Goal: Information Seeking & Learning: Learn about a topic

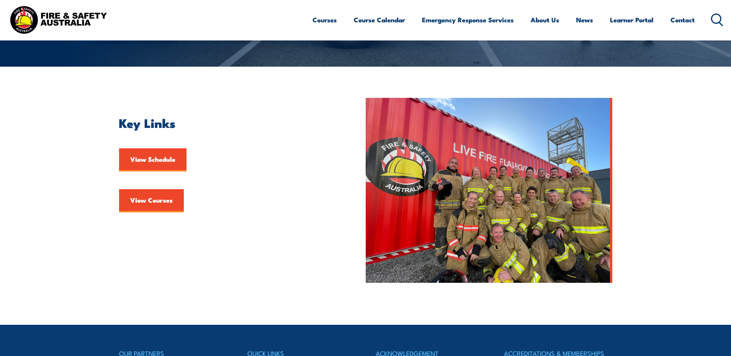
scroll to position [193, 0]
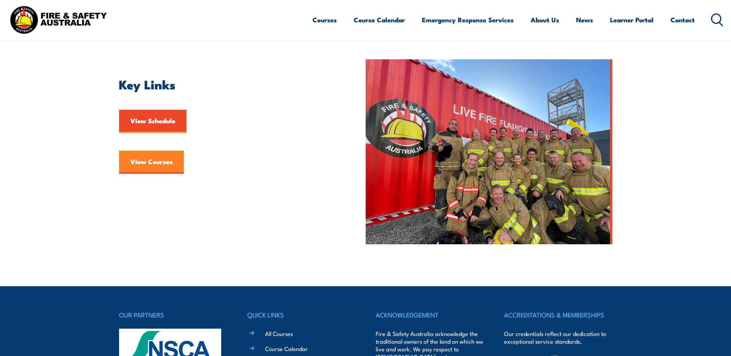
click at [150, 160] on link "View Courses" at bounding box center [151, 162] width 65 height 23
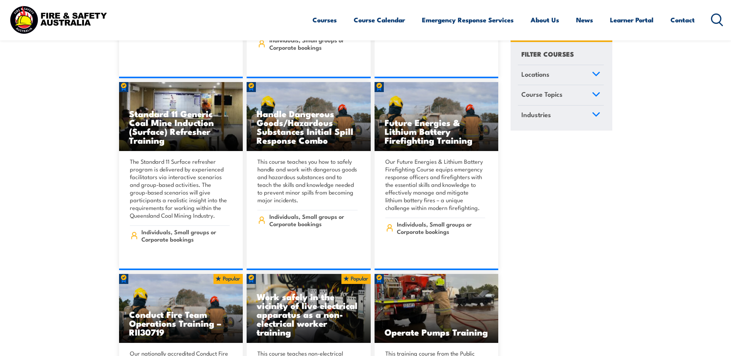
scroll to position [1002, 0]
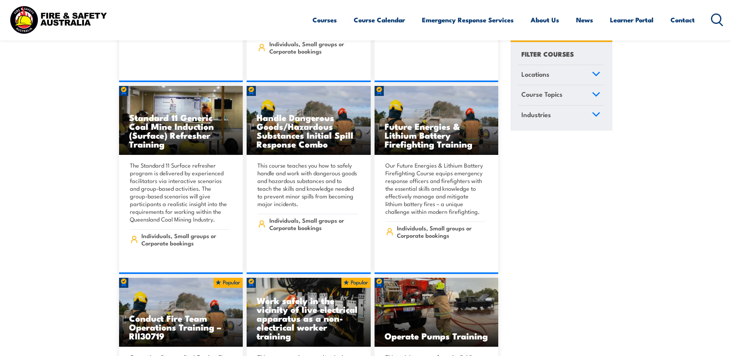
click at [596, 74] on icon at bounding box center [596, 73] width 8 height 5
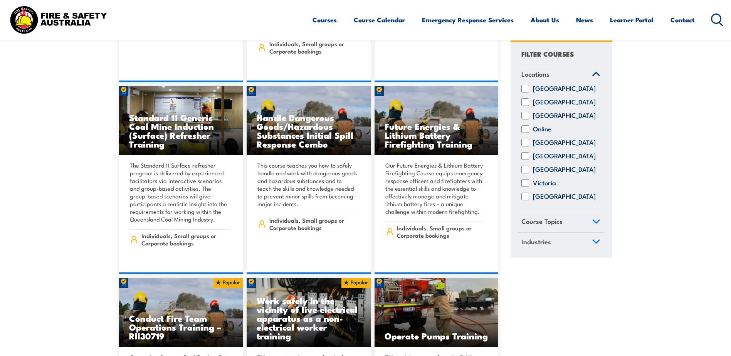
click at [524, 147] on input "Queensland" at bounding box center [525, 143] width 8 height 8
checkbox input "true"
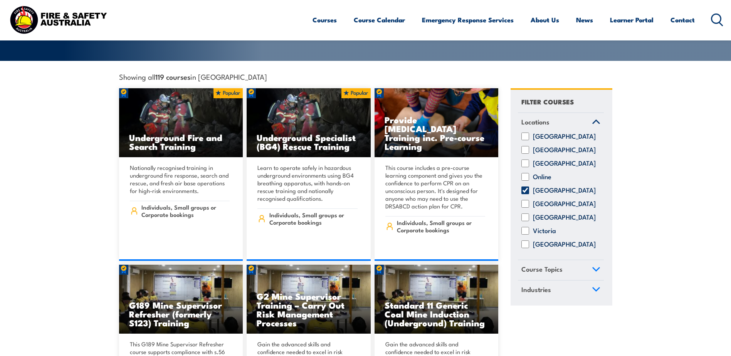
scroll to position [270, 0]
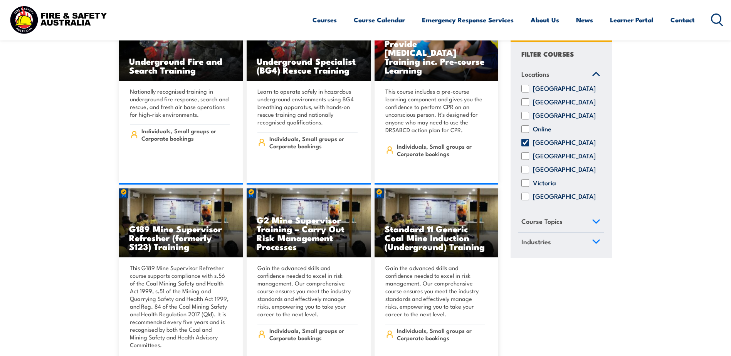
click at [597, 223] on icon at bounding box center [596, 221] width 7 height 3
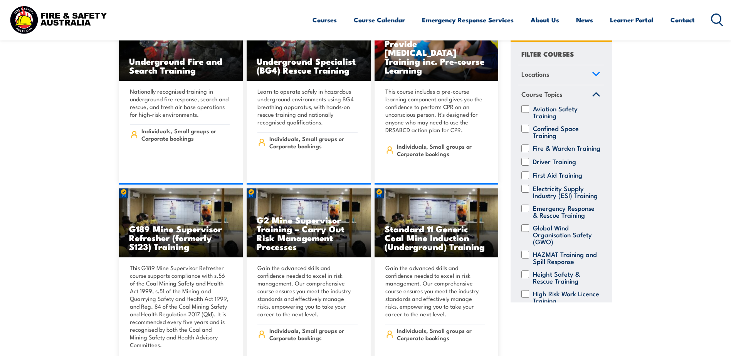
click at [524, 146] on input "Fire & Warden Training" at bounding box center [525, 148] width 8 height 8
checkbox input "true"
